Goal: Task Accomplishment & Management: Manage account settings

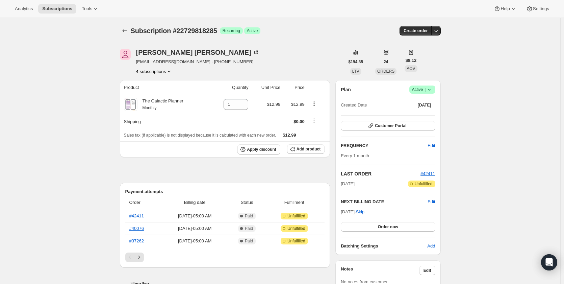
click at [125, 32] on icon "Subscriptions" at bounding box center [124, 30] width 7 height 7
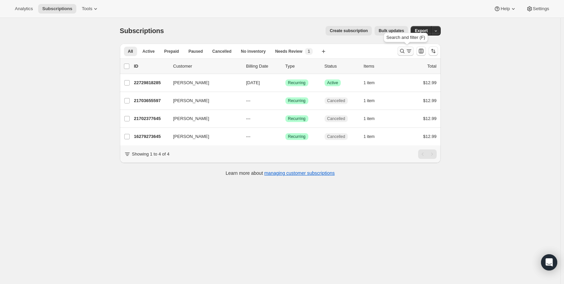
click at [402, 51] on icon "Search and filter results" at bounding box center [402, 51] width 7 height 7
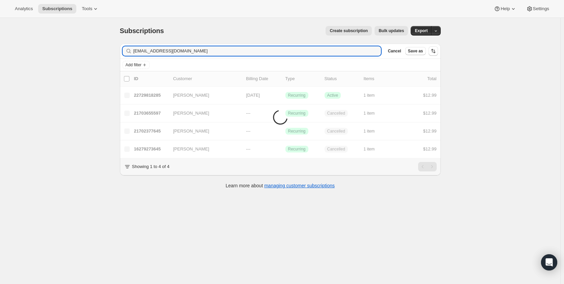
type input "[EMAIL_ADDRESS][DOMAIN_NAME]"
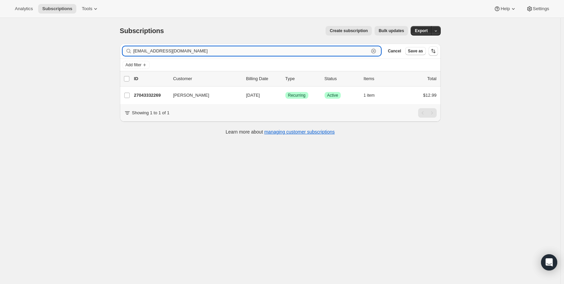
click at [195, 51] on input "[EMAIL_ADDRESS][DOMAIN_NAME]" at bounding box center [251, 50] width 236 height 9
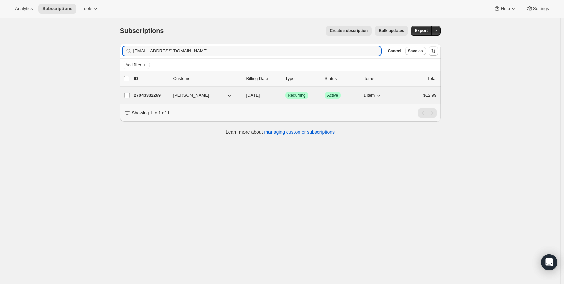
click at [147, 95] on p "27043332269" at bounding box center [151, 95] width 34 height 7
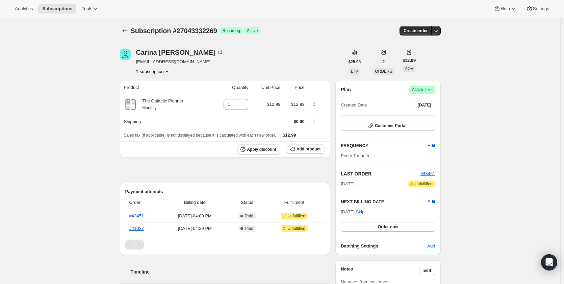
click at [432, 93] on icon at bounding box center [429, 89] width 7 height 7
click at [426, 113] on span "Cancel subscription" at bounding box center [421, 114] width 38 height 5
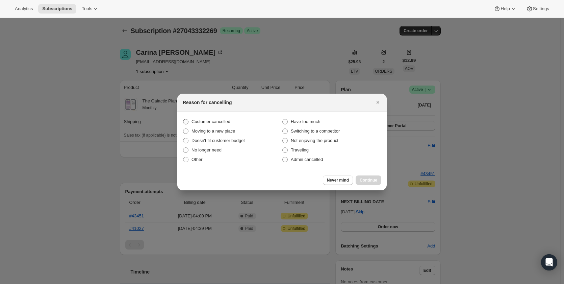
click at [203, 122] on span "Customer cancelled" at bounding box center [211, 121] width 39 height 5
click at [183, 119] on input "Customer cancelled" at bounding box center [183, 119] width 0 height 0
radio input "true"
click at [361, 178] on span "Continue" at bounding box center [369, 179] width 18 height 5
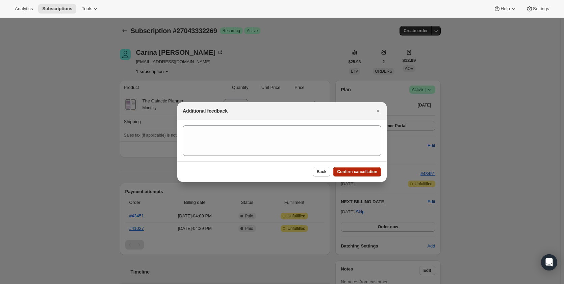
click at [362, 174] on span "Confirm cancellation" at bounding box center [357, 171] width 40 height 5
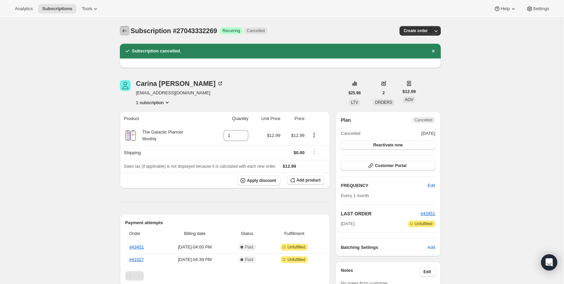
click at [125, 32] on icon "Subscriptions" at bounding box center [124, 30] width 7 height 7
